Goal: Task Accomplishment & Management: Manage account settings

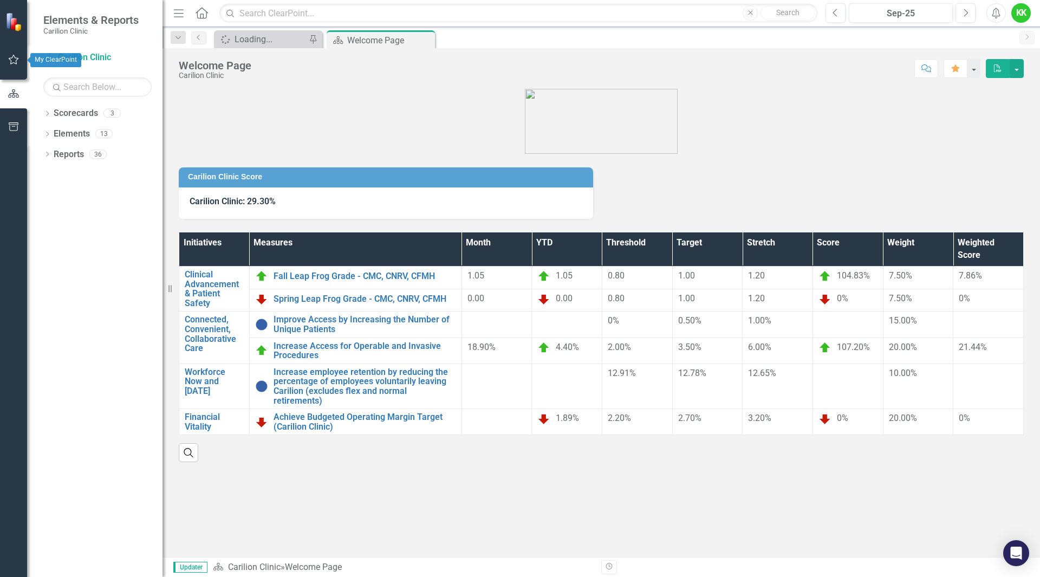
click at [12, 58] on icon "button" at bounding box center [13, 59] width 11 height 9
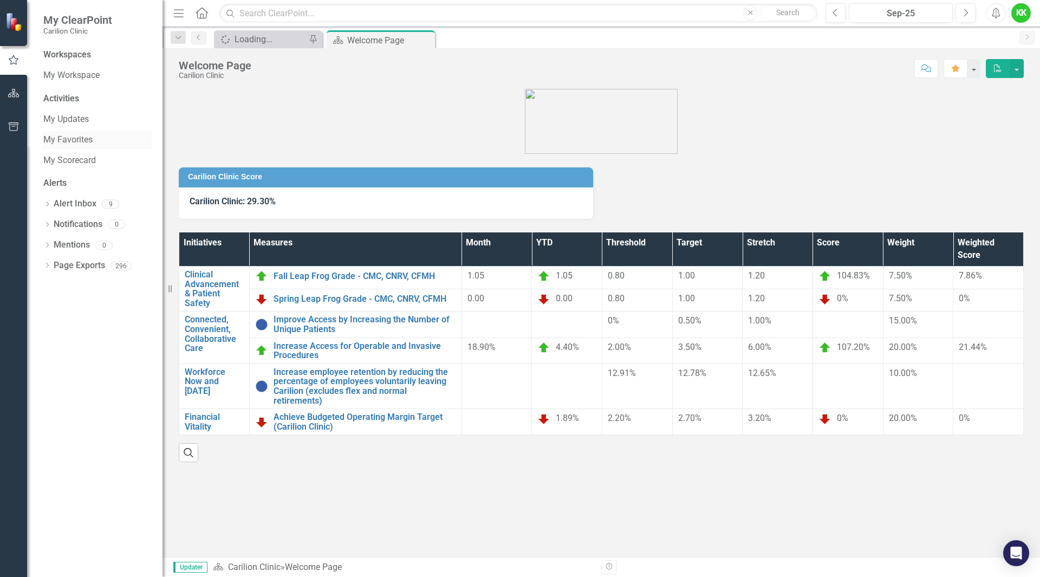
click at [56, 141] on link "My Favorites" at bounding box center [97, 140] width 108 height 12
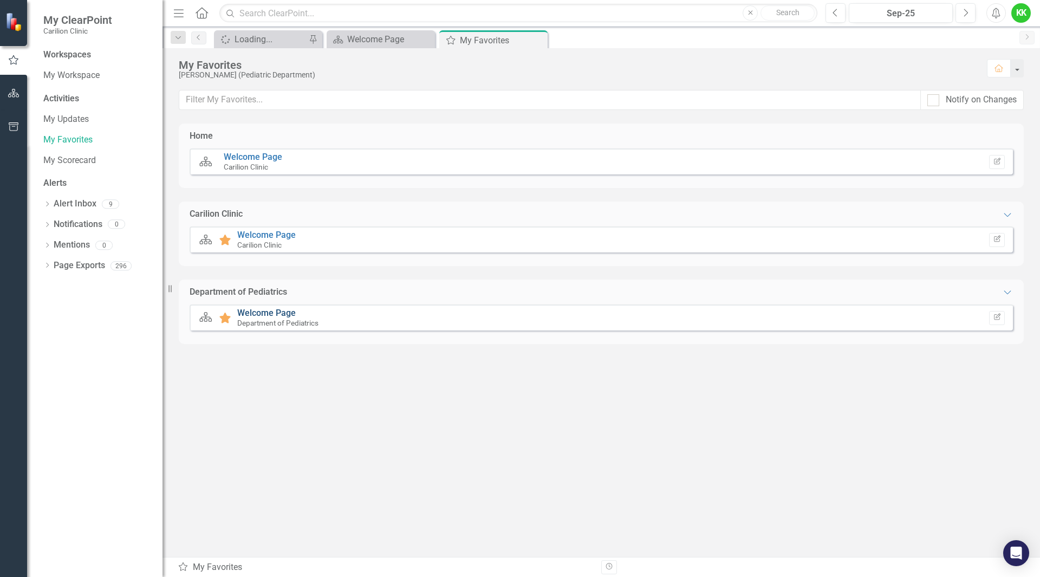
click at [291, 312] on link "Welcome Page" at bounding box center [266, 313] width 58 height 10
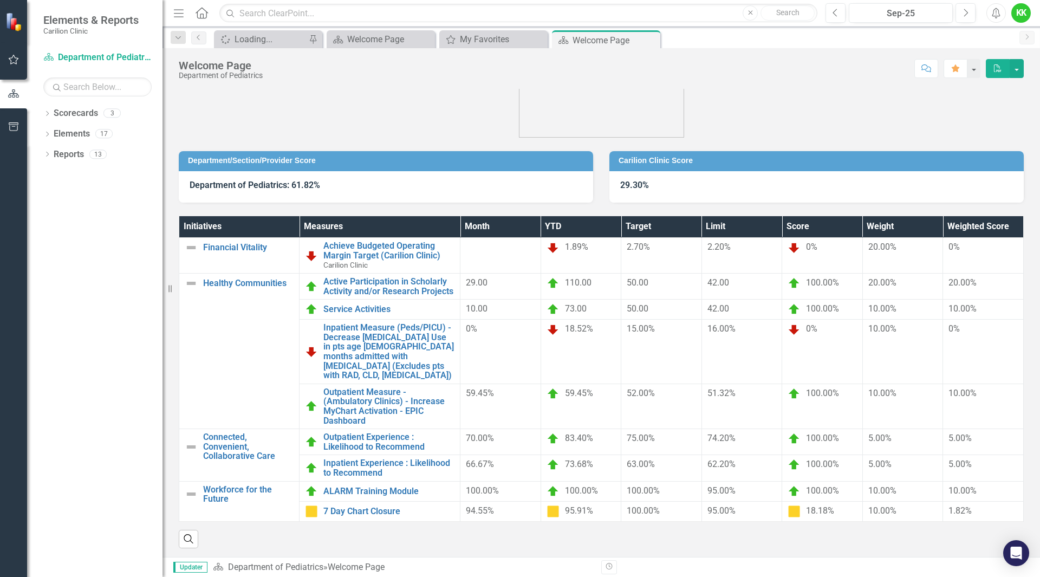
scroll to position [33, 0]
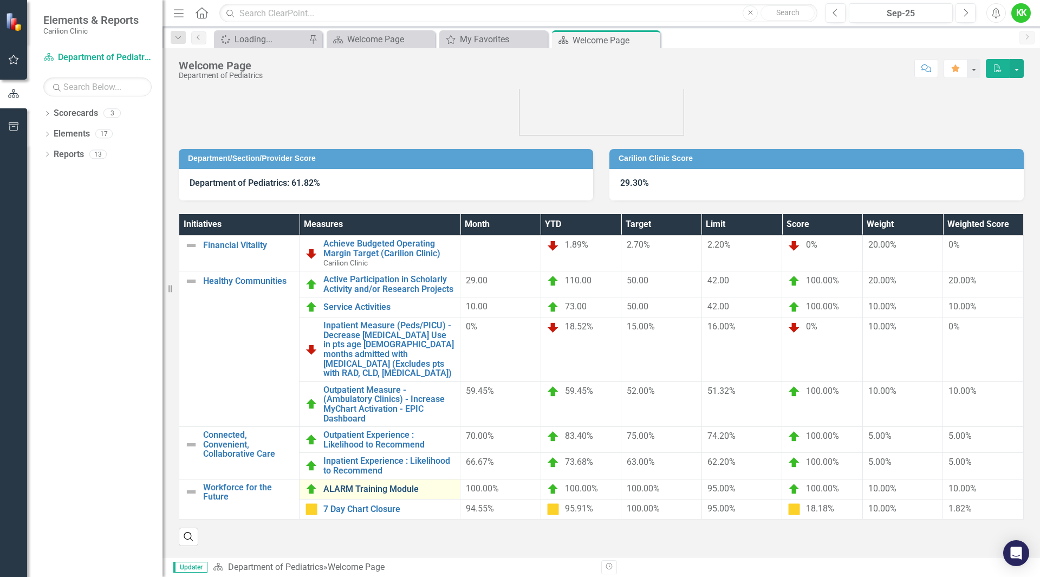
click at [361, 489] on link "ALARM Training Module" at bounding box center [388, 489] width 131 height 10
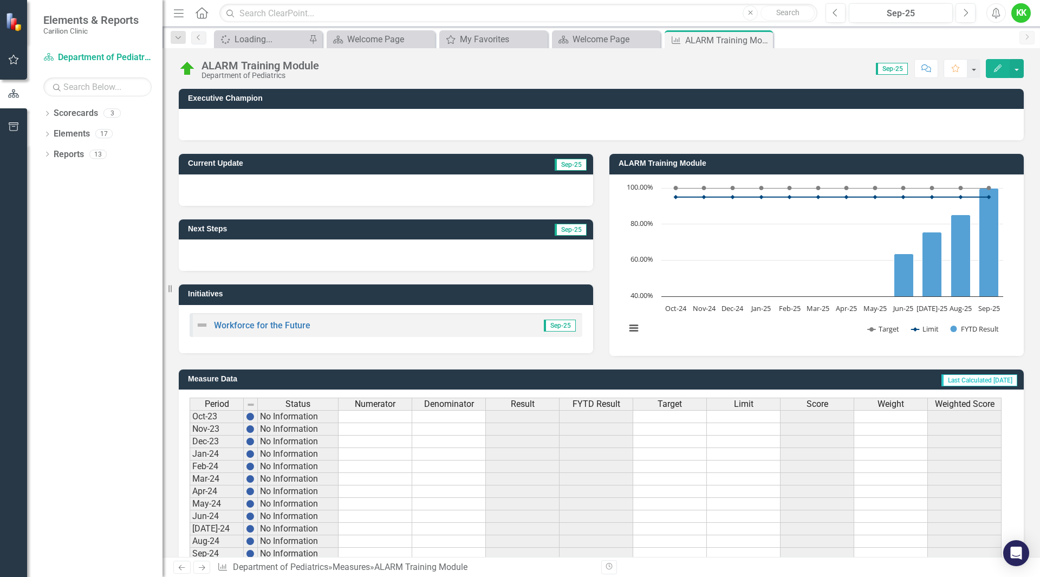
scroll to position [180, 0]
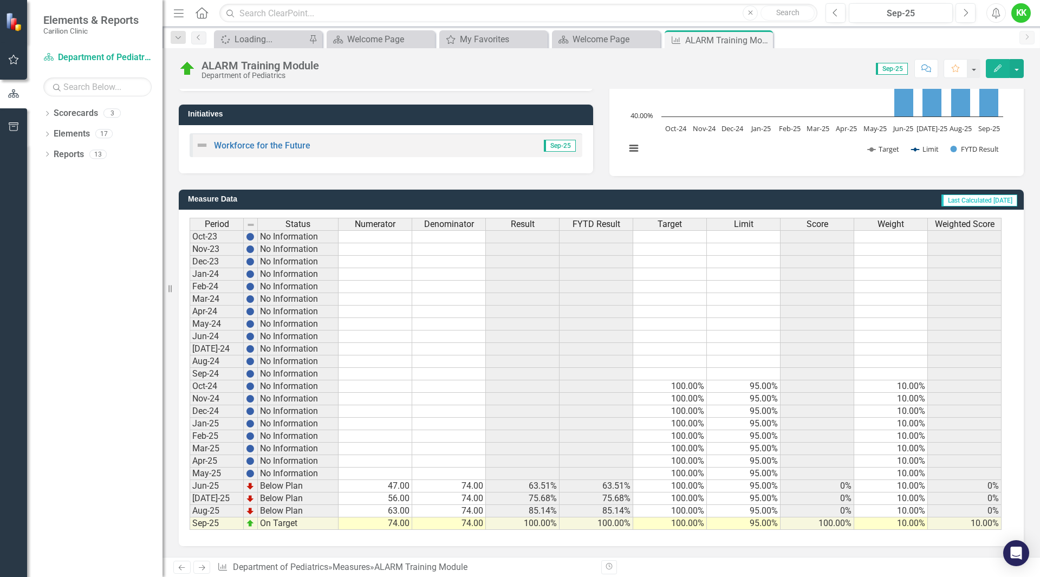
click at [456, 484] on td "74.00" at bounding box center [449, 486] width 74 height 12
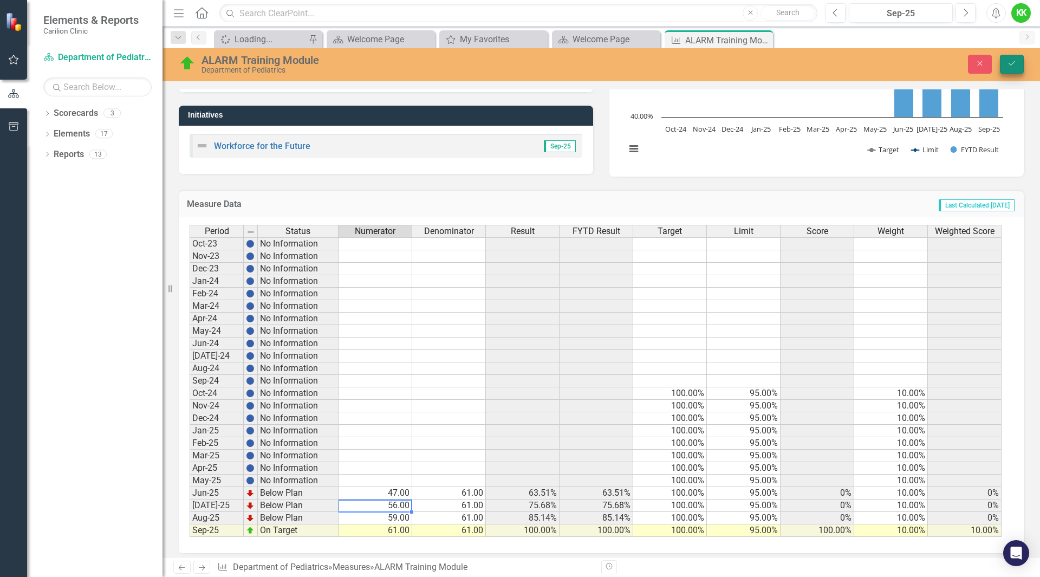
type textarea "56"
click at [1011, 66] on icon "Save" at bounding box center [1012, 64] width 10 height 8
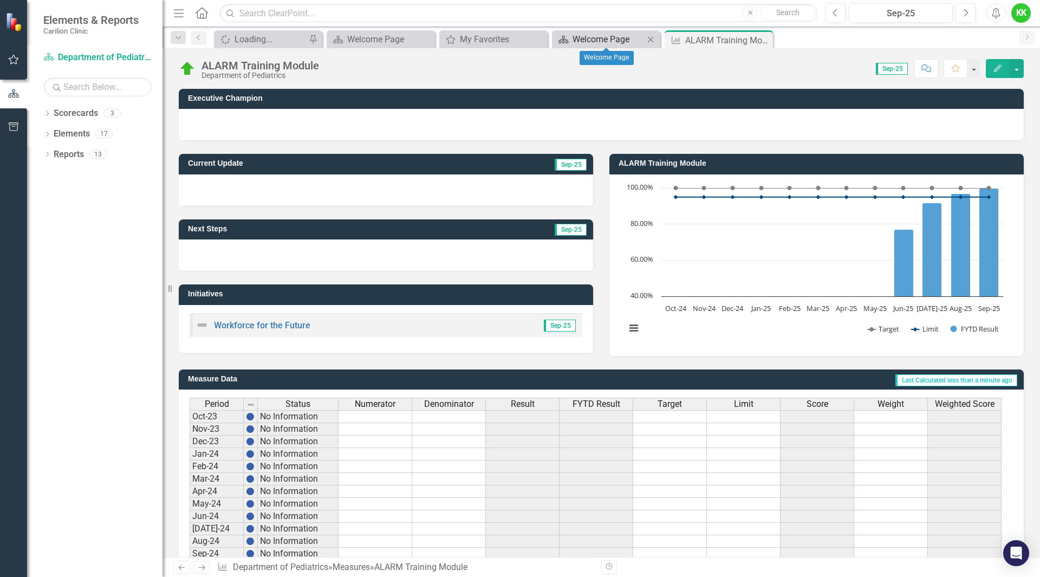
click at [597, 38] on div "Welcome Page" at bounding box center [607, 39] width 71 height 14
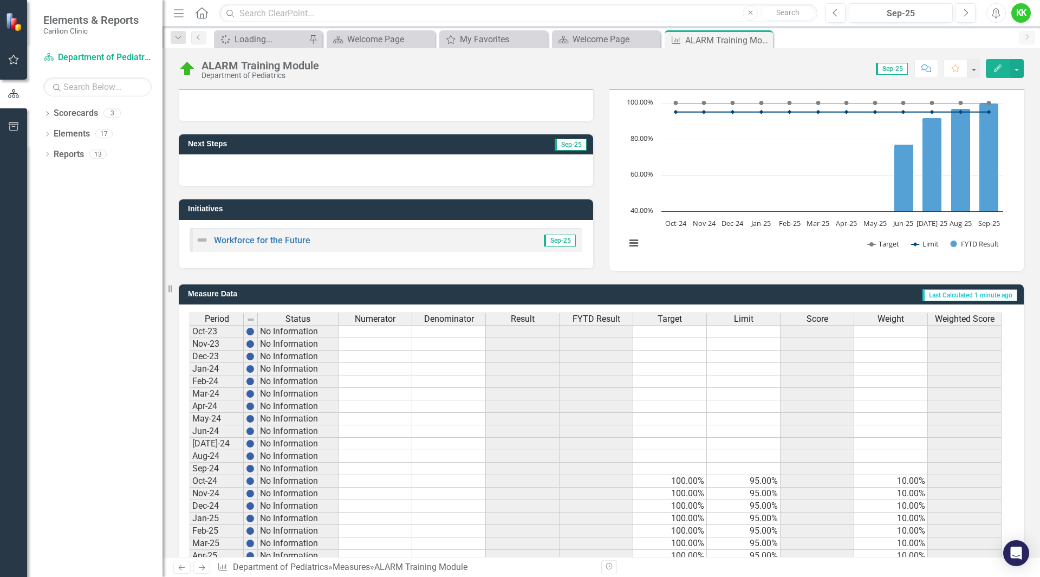
scroll to position [180, 0]
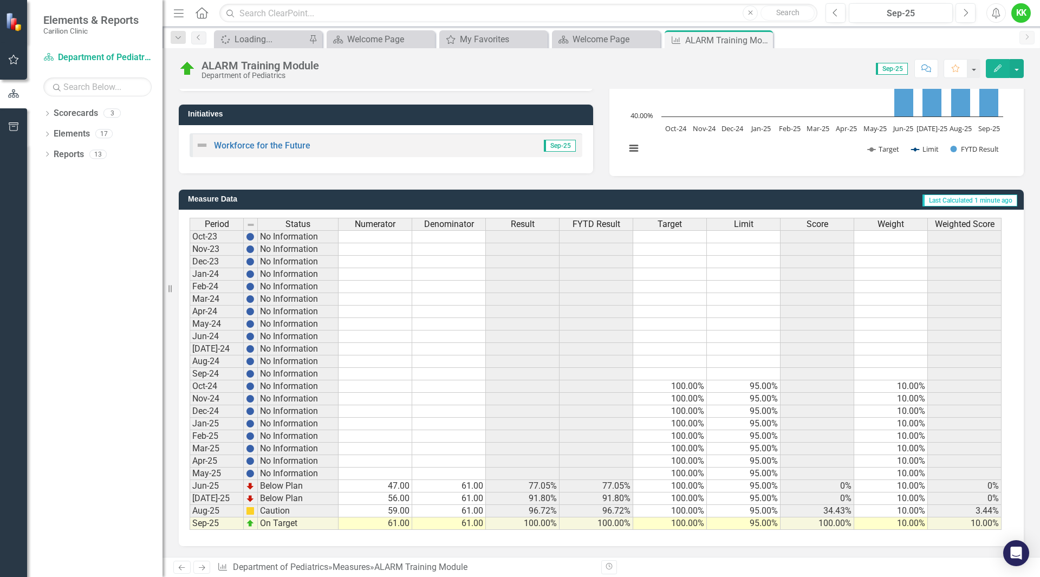
click at [442, 484] on td "61.00" at bounding box center [449, 486] width 74 height 12
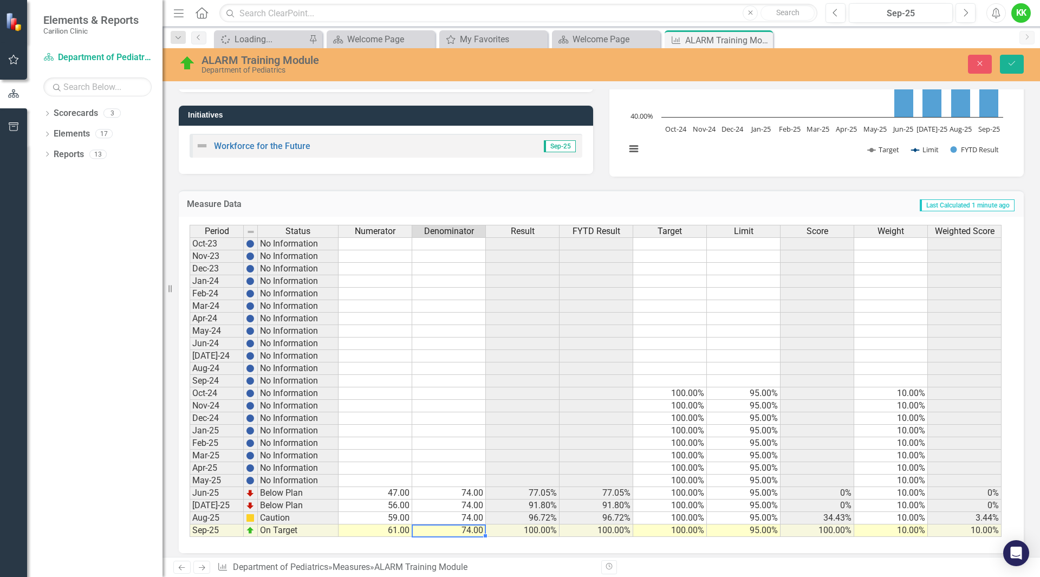
click at [401, 519] on td "59.00" at bounding box center [375, 518] width 74 height 12
click at [398, 520] on td "59.00" at bounding box center [375, 518] width 74 height 12
type textarea "74"
click at [1012, 57] on button "Save" at bounding box center [1012, 64] width 24 height 19
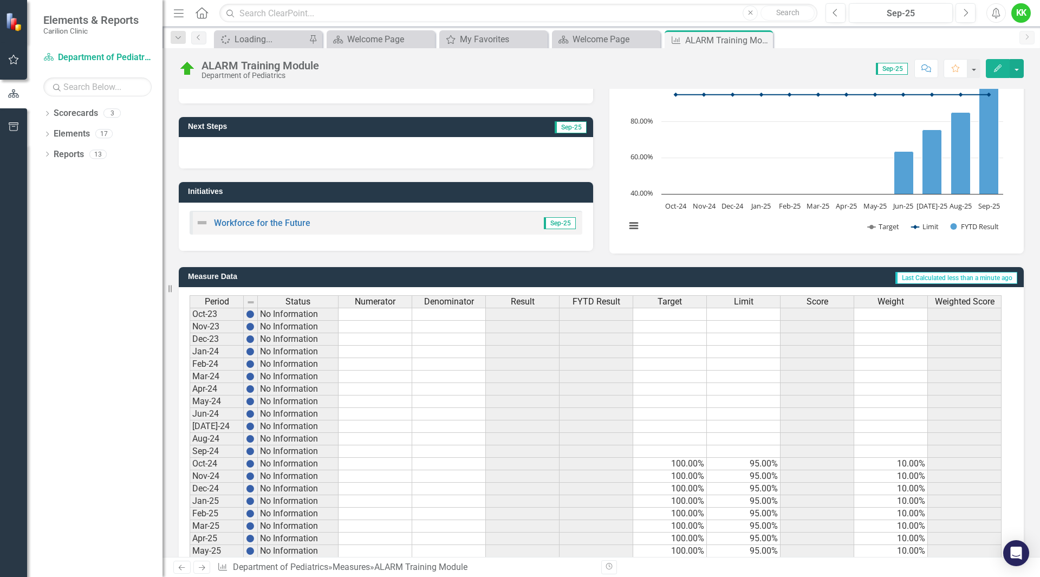
scroll to position [0, 0]
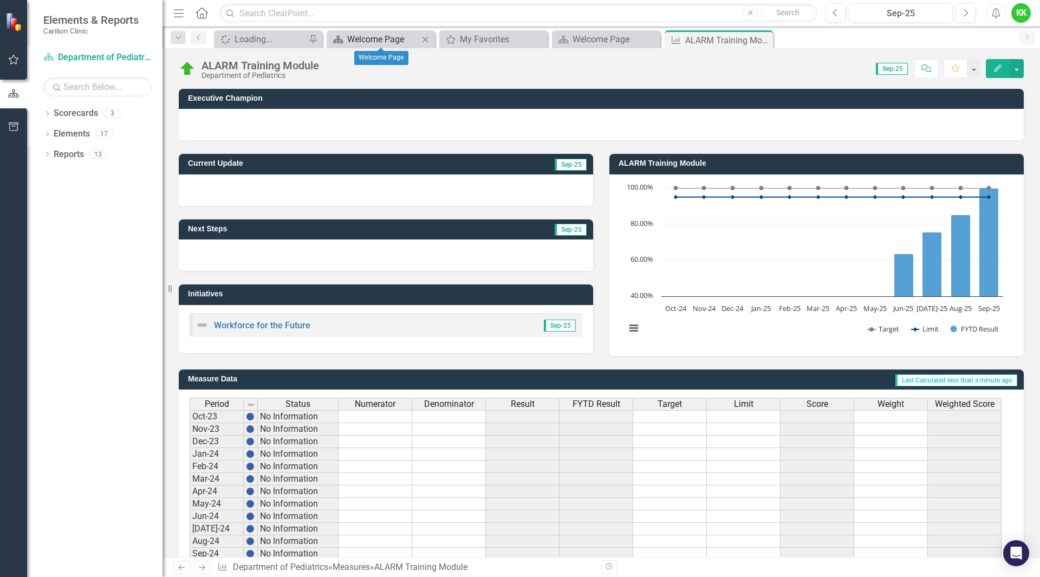
click at [403, 42] on div "Welcome Page" at bounding box center [382, 39] width 71 height 14
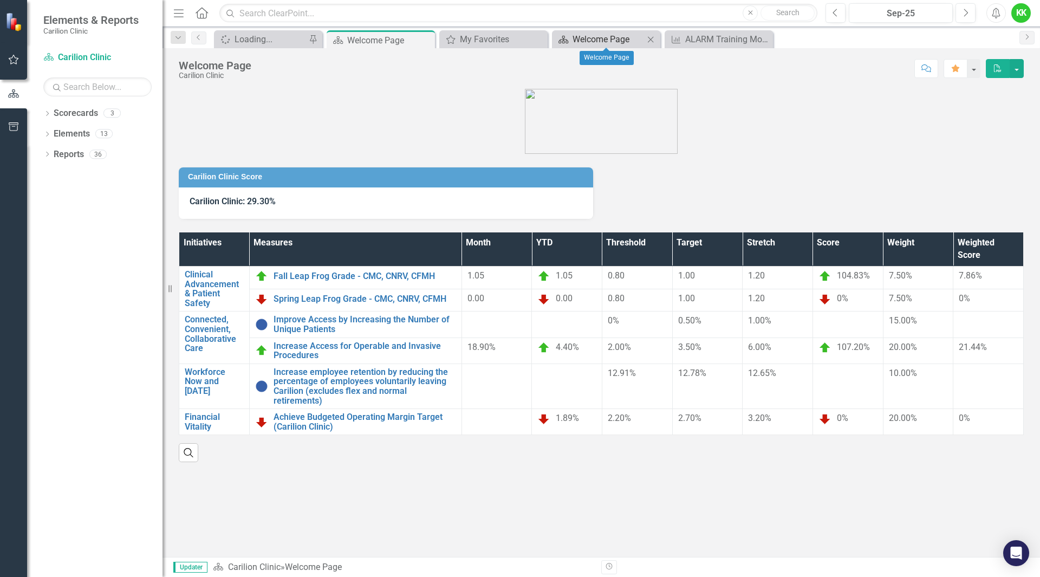
click at [600, 40] on div "Welcome Page" at bounding box center [607, 39] width 71 height 14
